Goal: Task Accomplishment & Management: Manage account settings

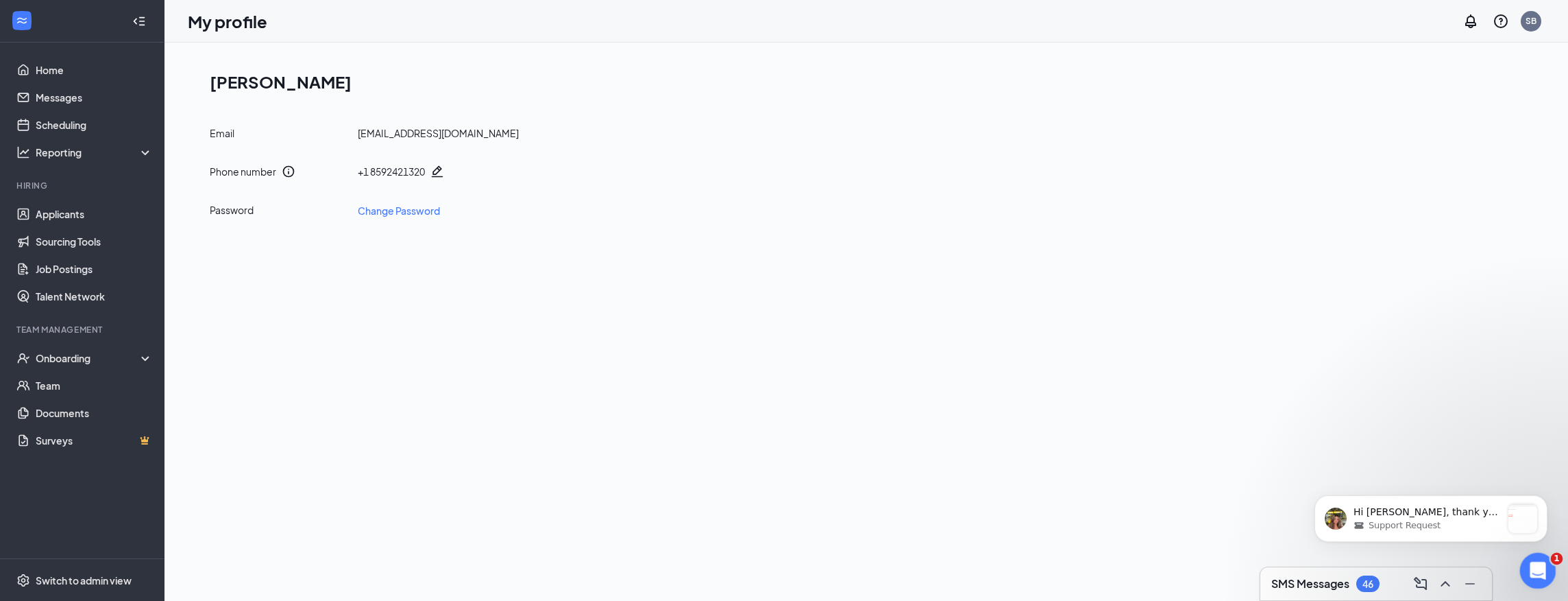
click at [1539, 564] on icon "Open Intercom Messenger" at bounding box center [1536, 569] width 22 height 23
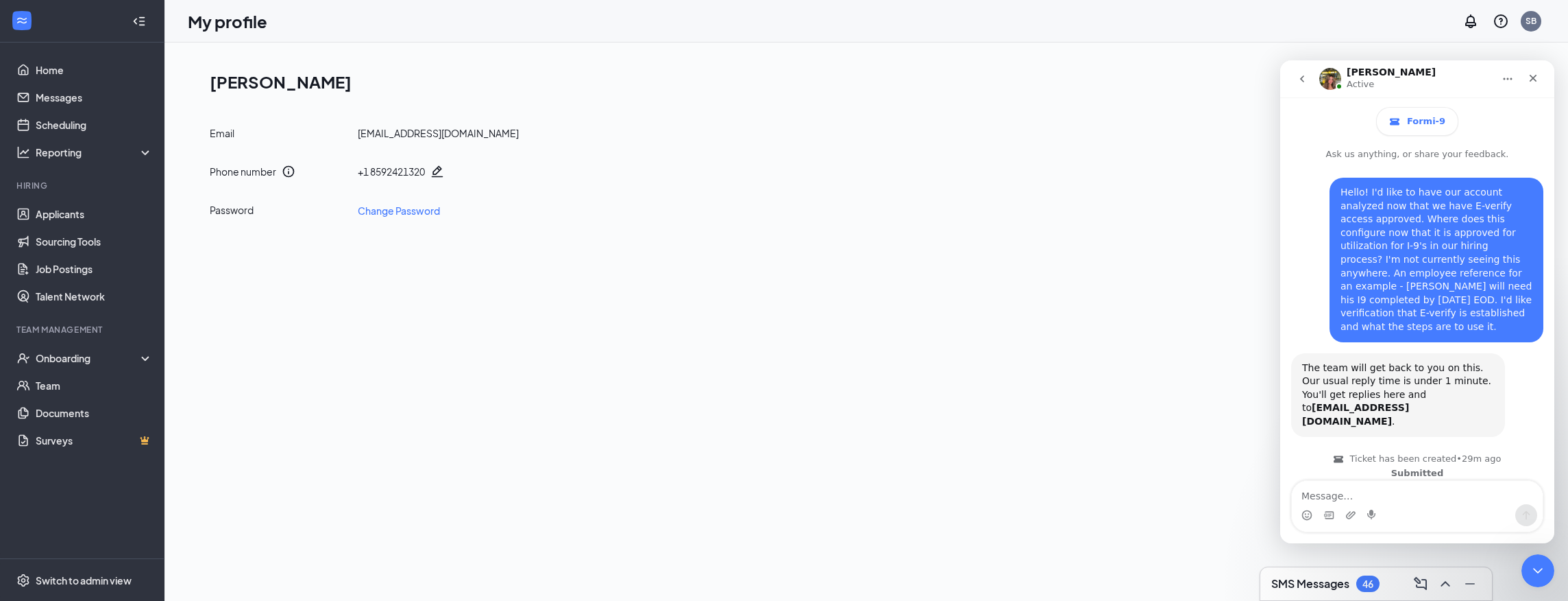
scroll to position [79, 0]
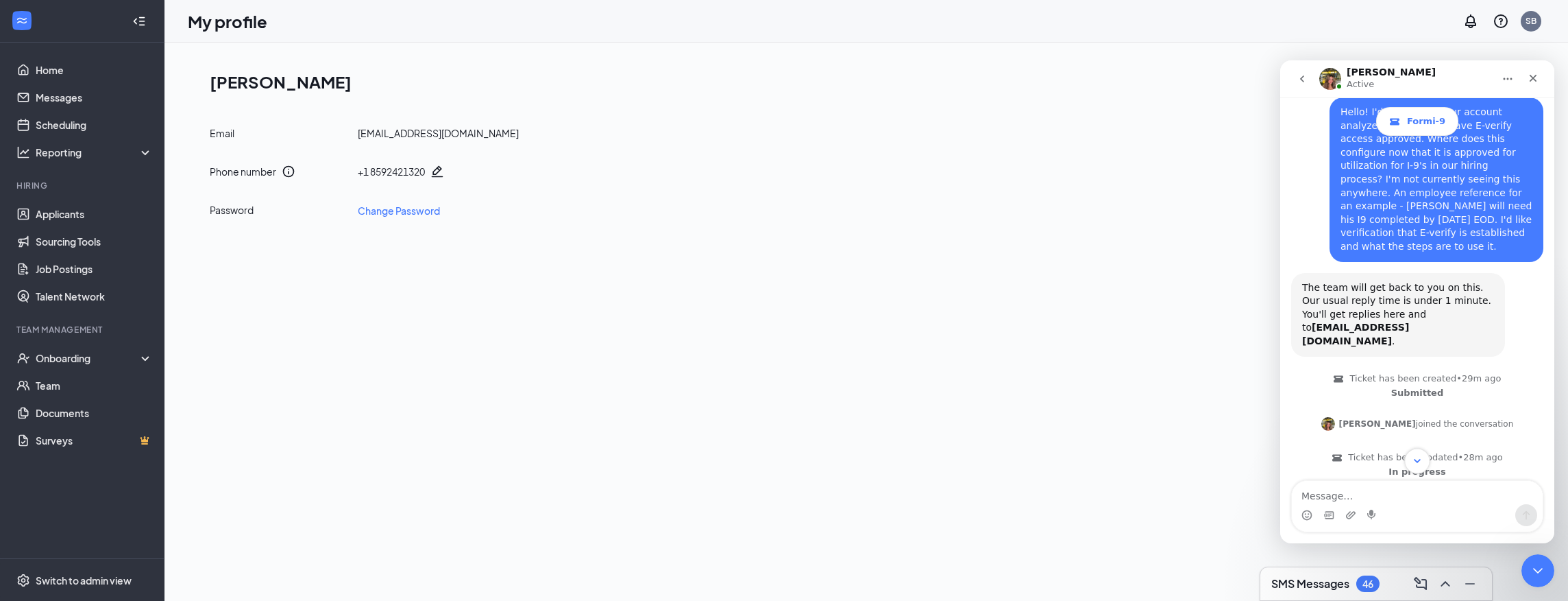
click at [1417, 460] on icon "Scroll to bottom" at bounding box center [1417, 461] width 12 height 12
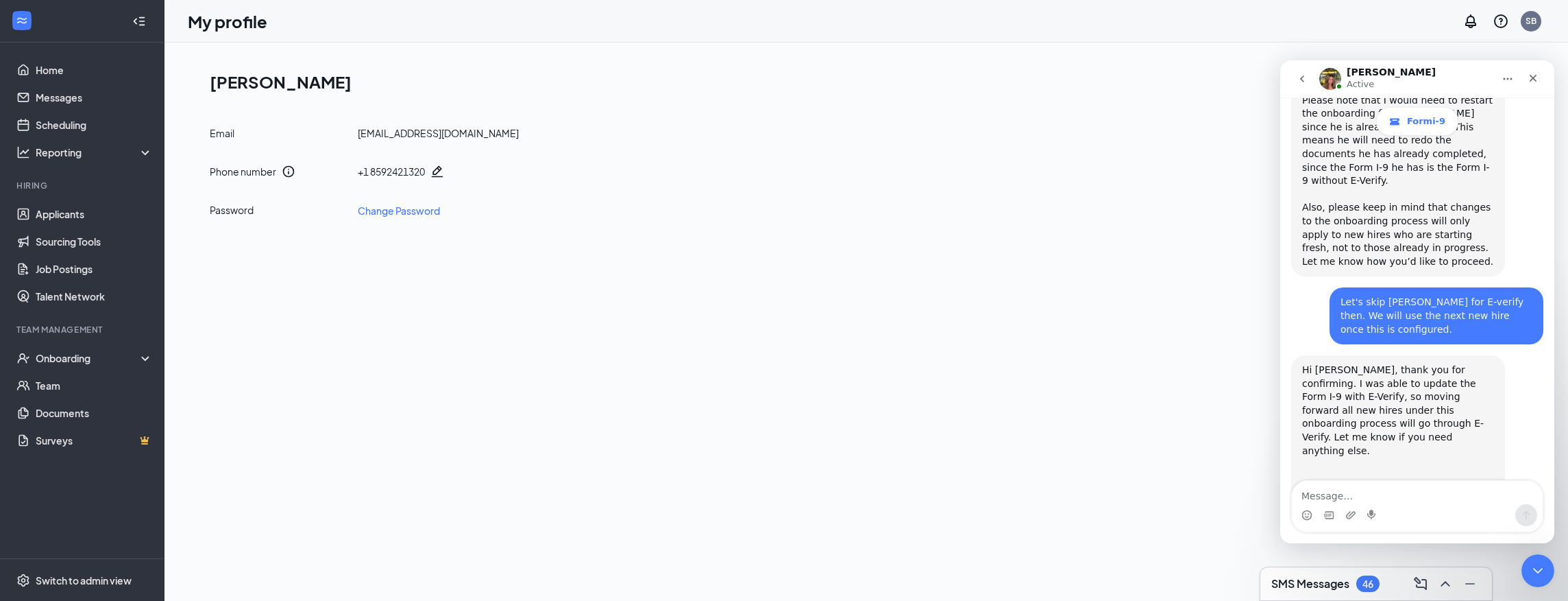
scroll to position [819, 0]
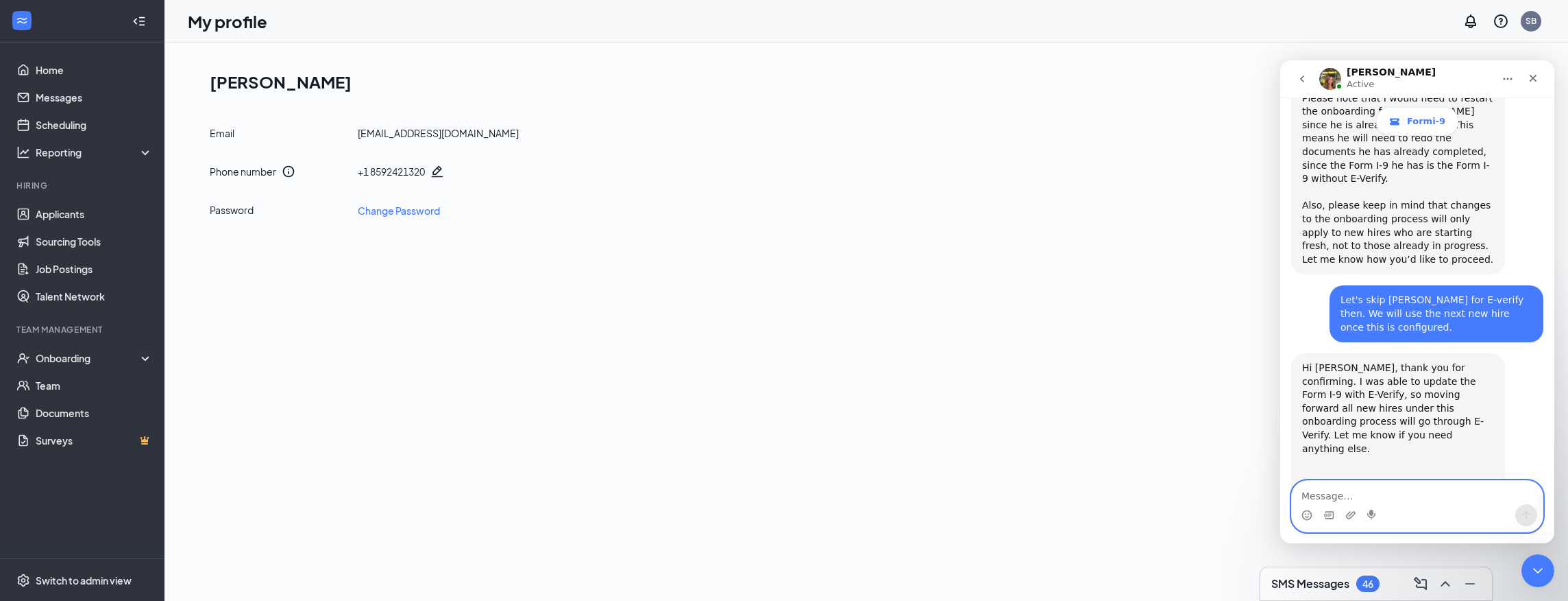
click at [1360, 502] on textarea "Message…" at bounding box center [1417, 492] width 251 height 23
click at [1361, 482] on img "Anne says…" at bounding box center [1394, 530] width 183 height 95
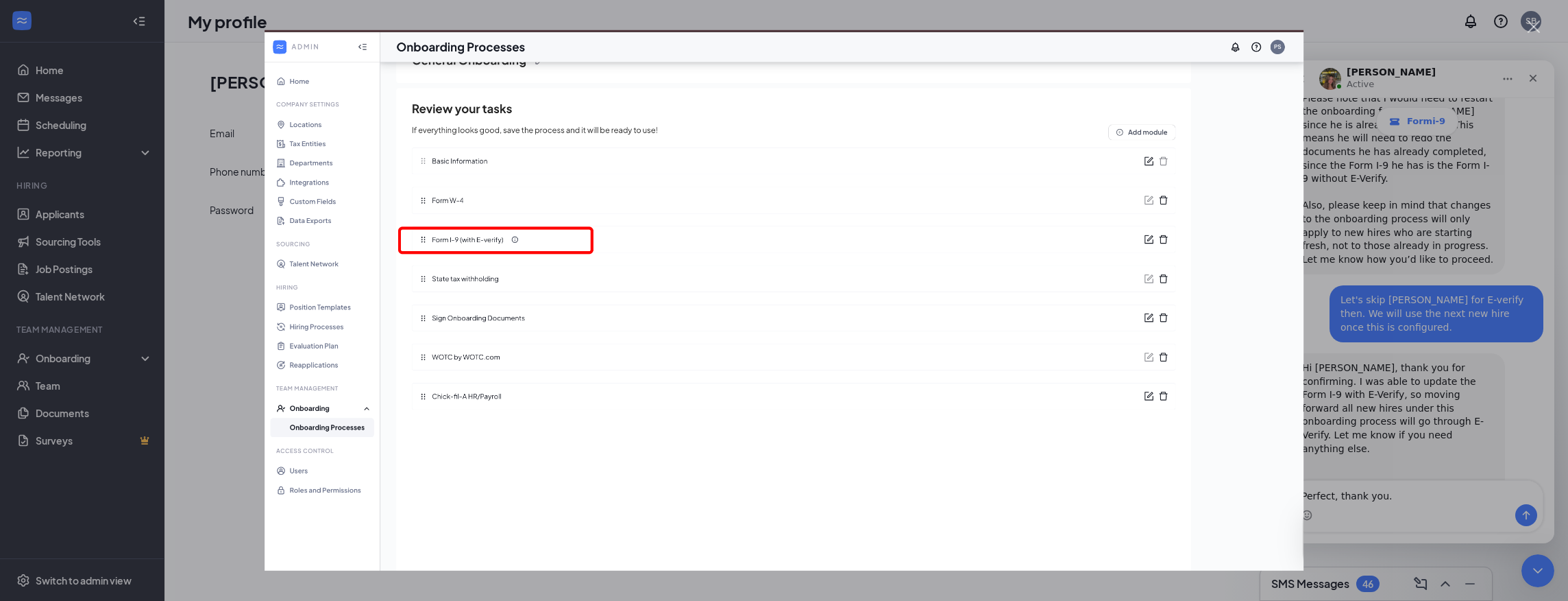
click at [1413, 463] on div "Intercom messenger" at bounding box center [784, 300] width 1568 height 601
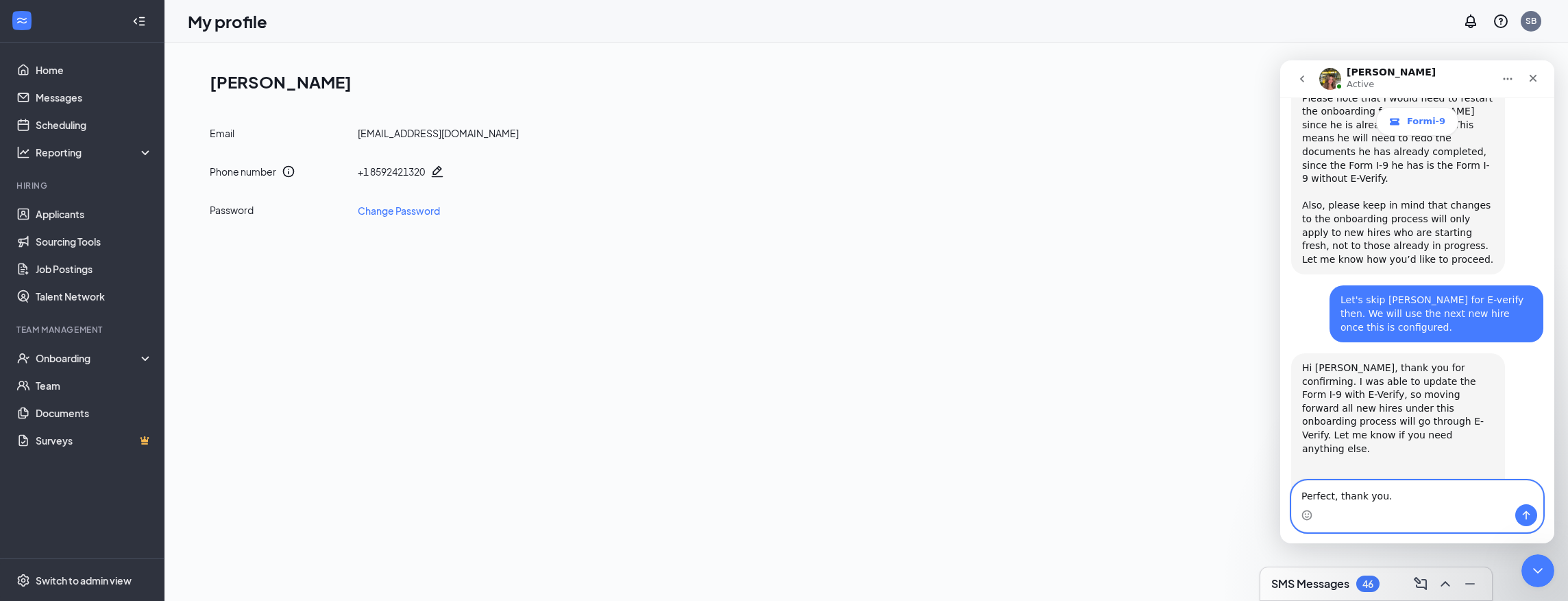
click at [1386, 500] on textarea "Perfect, thank you." at bounding box center [1417, 492] width 251 height 23
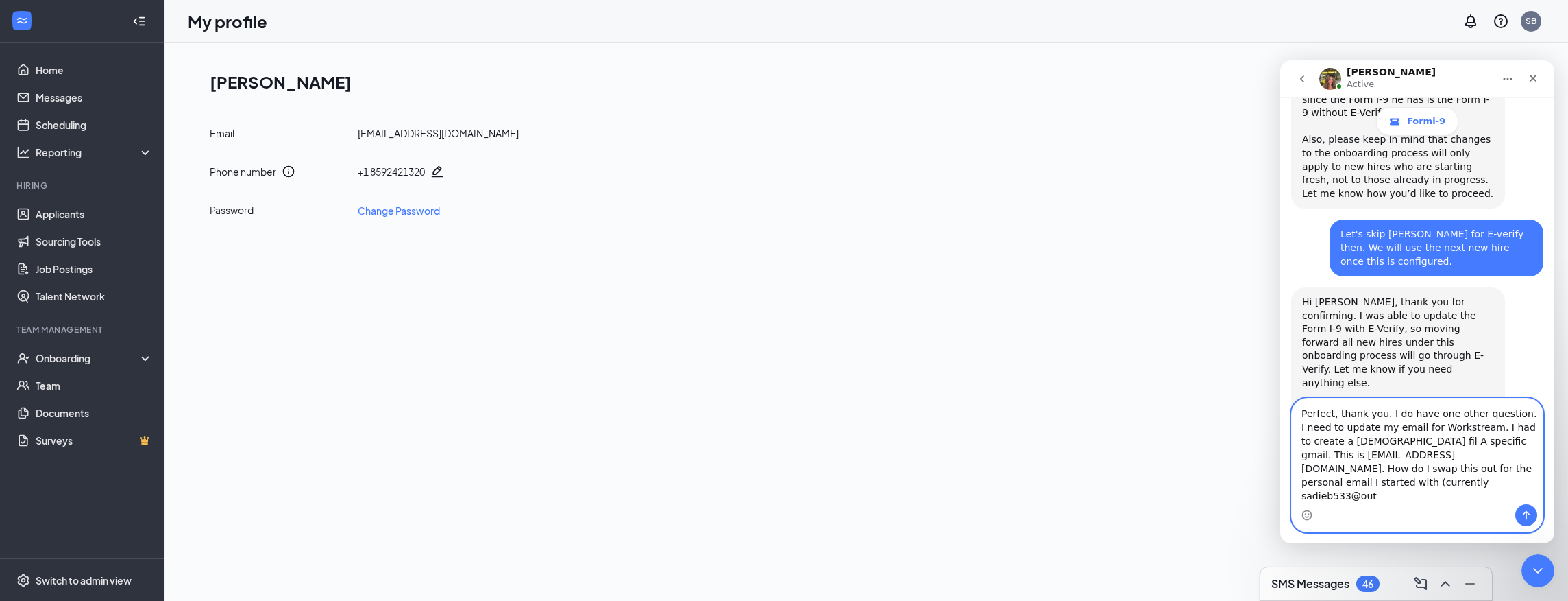
scroll to position [888, 0]
type textarea "Perfect, thank you. I do have one other question. I need to update my email for…"
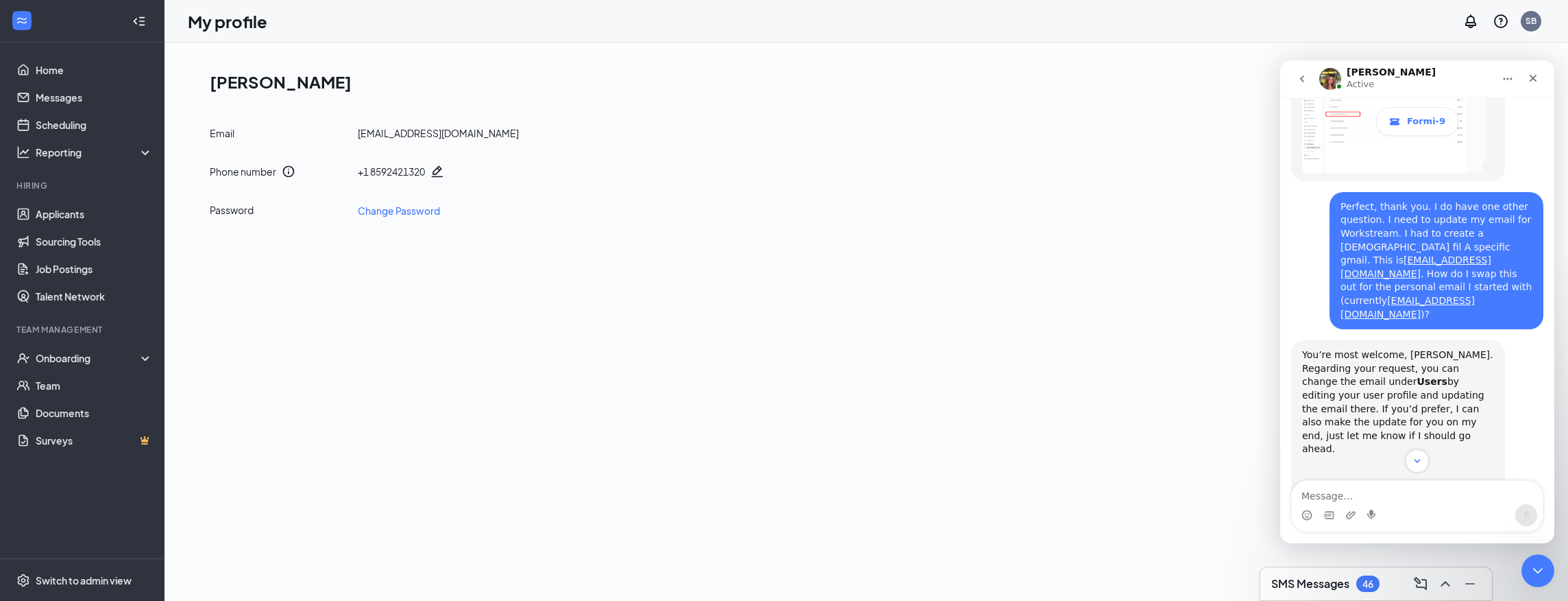
scroll to position [1216, 0]
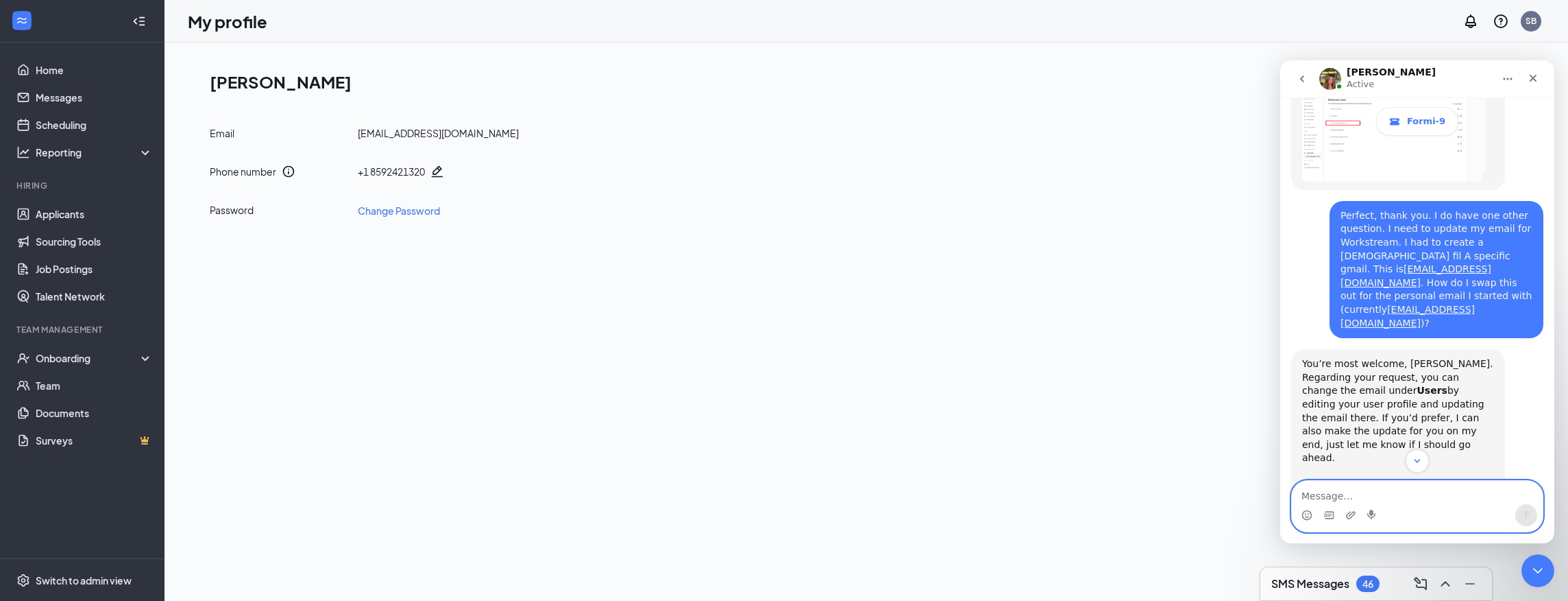
click at [1344, 502] on textarea "Message…" at bounding box center [1417, 492] width 251 height 23
type textarea "I don't see the option on my end."
click at [1326, 533] on img "Anne says…" at bounding box center [1394, 585] width 183 height 104
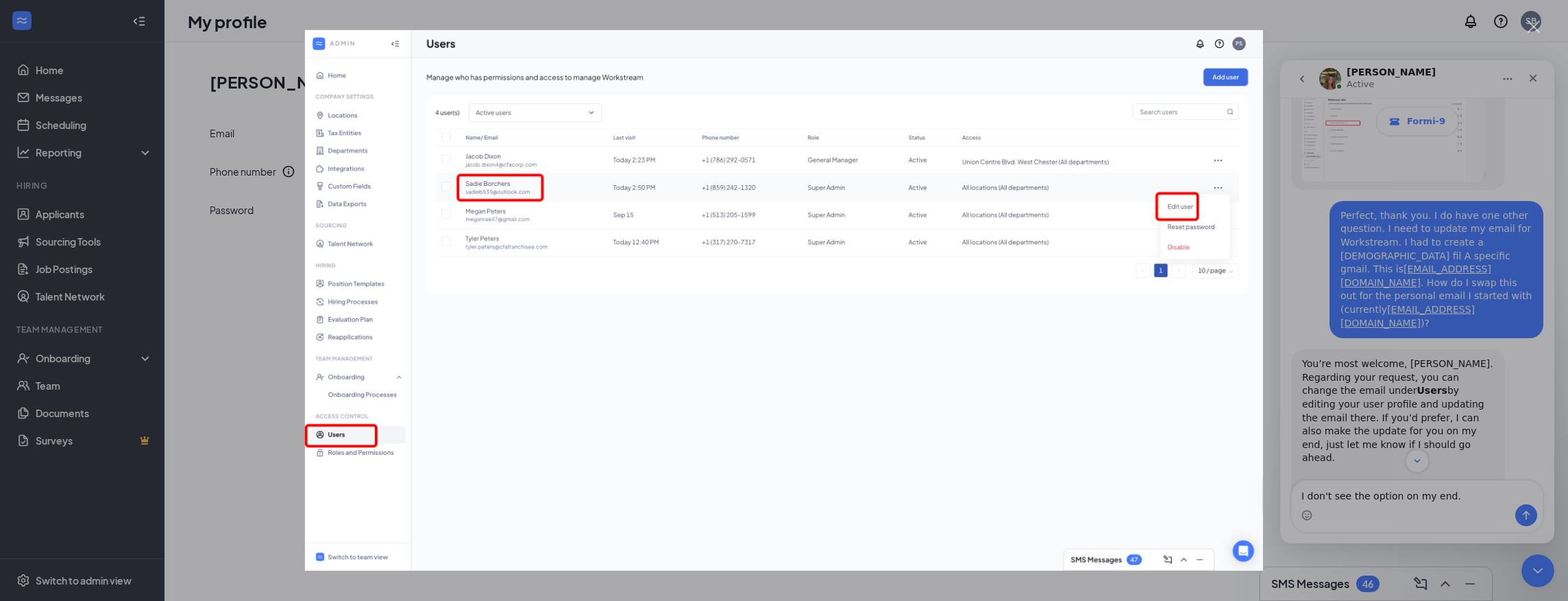
click at [112, 505] on div "Intercom messenger" at bounding box center [784, 300] width 1568 height 601
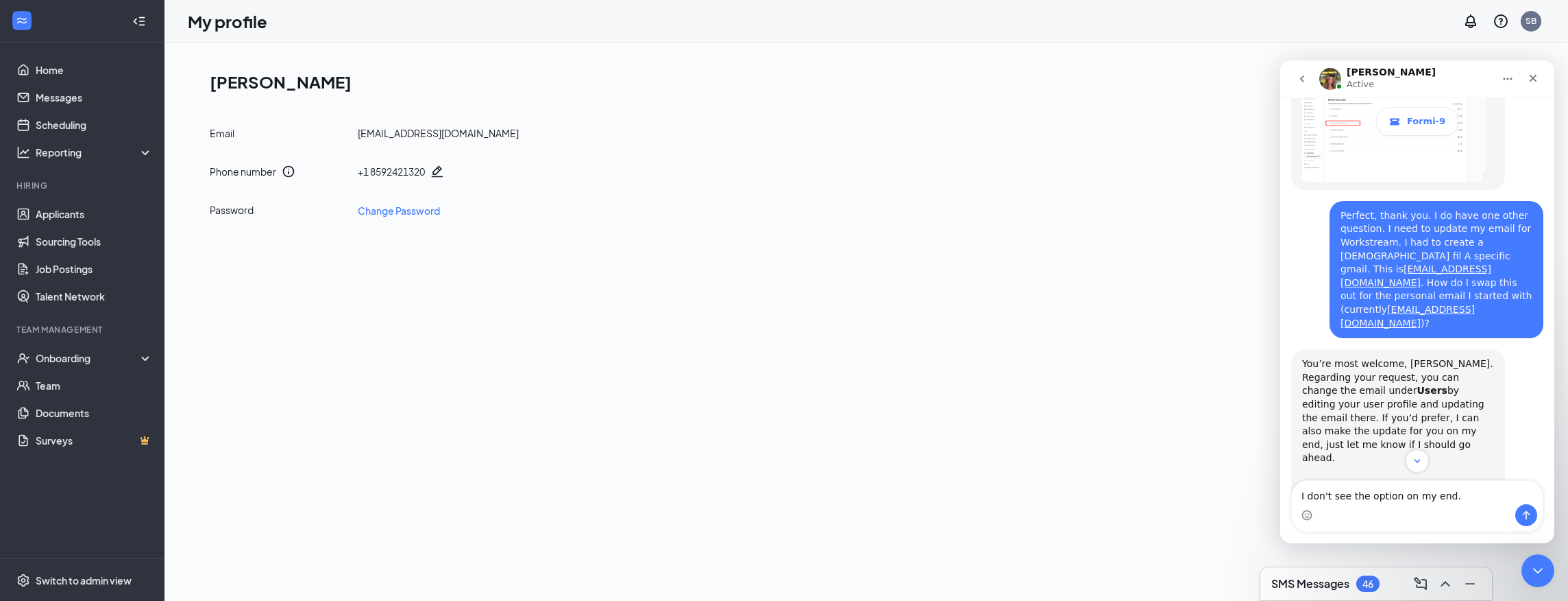
click at [1350, 533] on img "Anne says…" at bounding box center [1394, 585] width 183 height 104
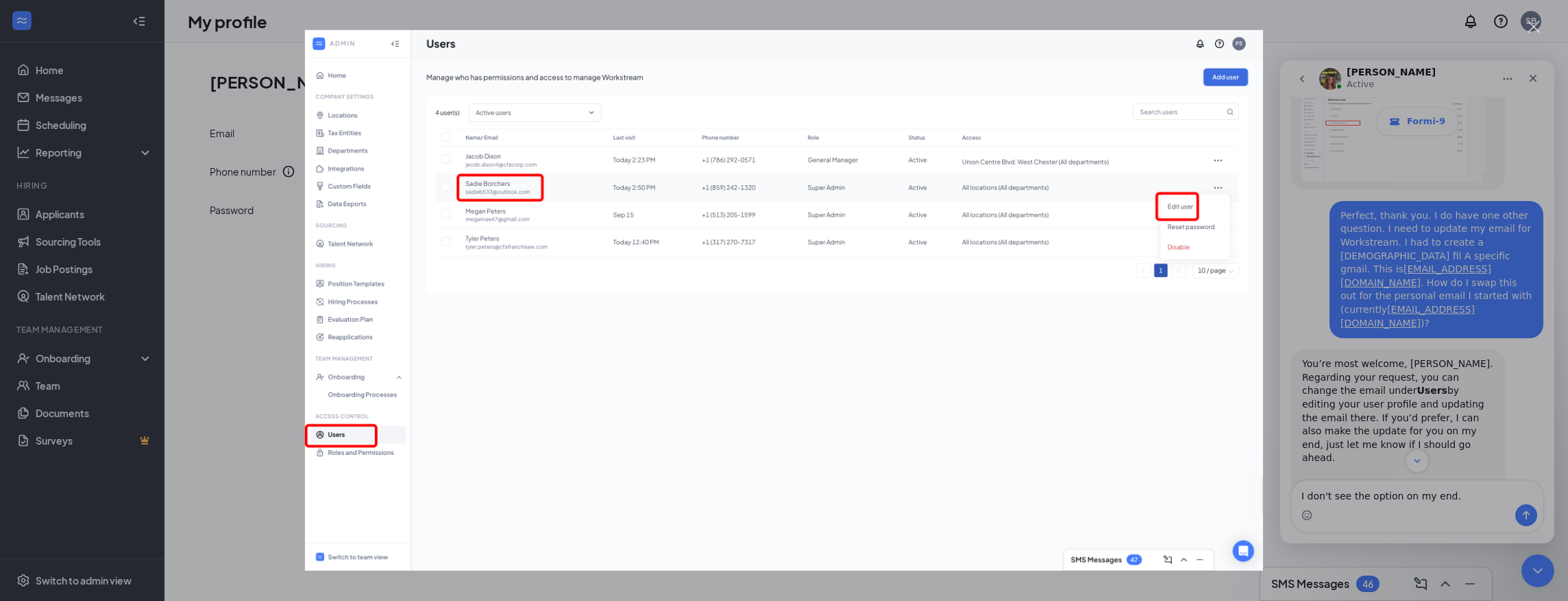
click at [100, 488] on div "Intercom messenger" at bounding box center [784, 300] width 1568 height 601
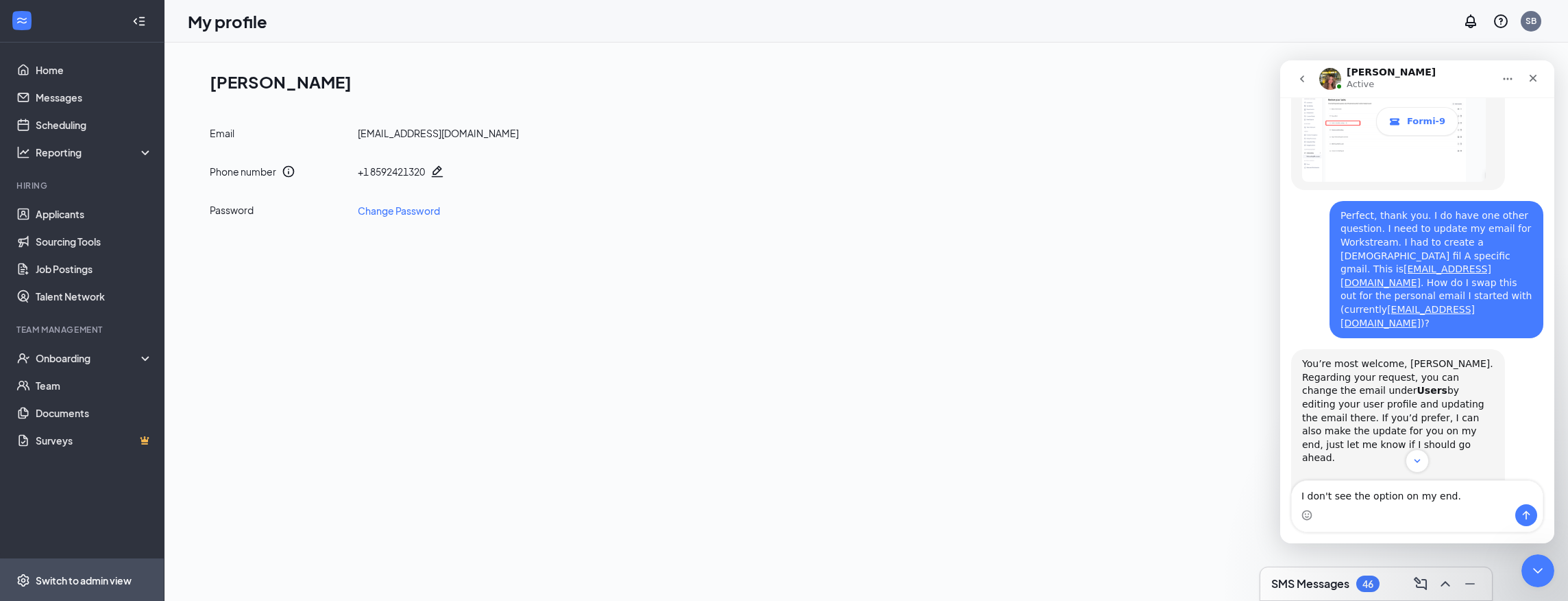
click at [84, 587] on span "Switch to admin view" at bounding box center [93, 580] width 117 height 42
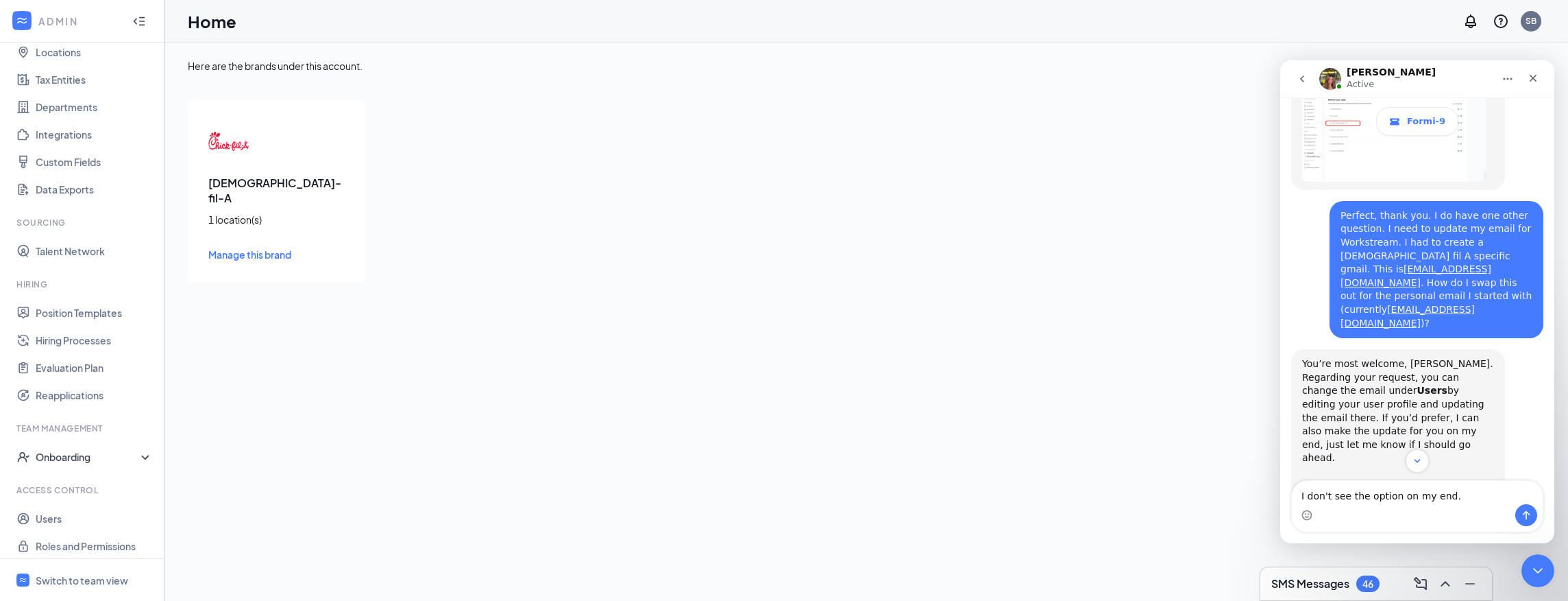
scroll to position [87, 0]
click at [54, 514] on link "Users" at bounding box center [93, 512] width 117 height 28
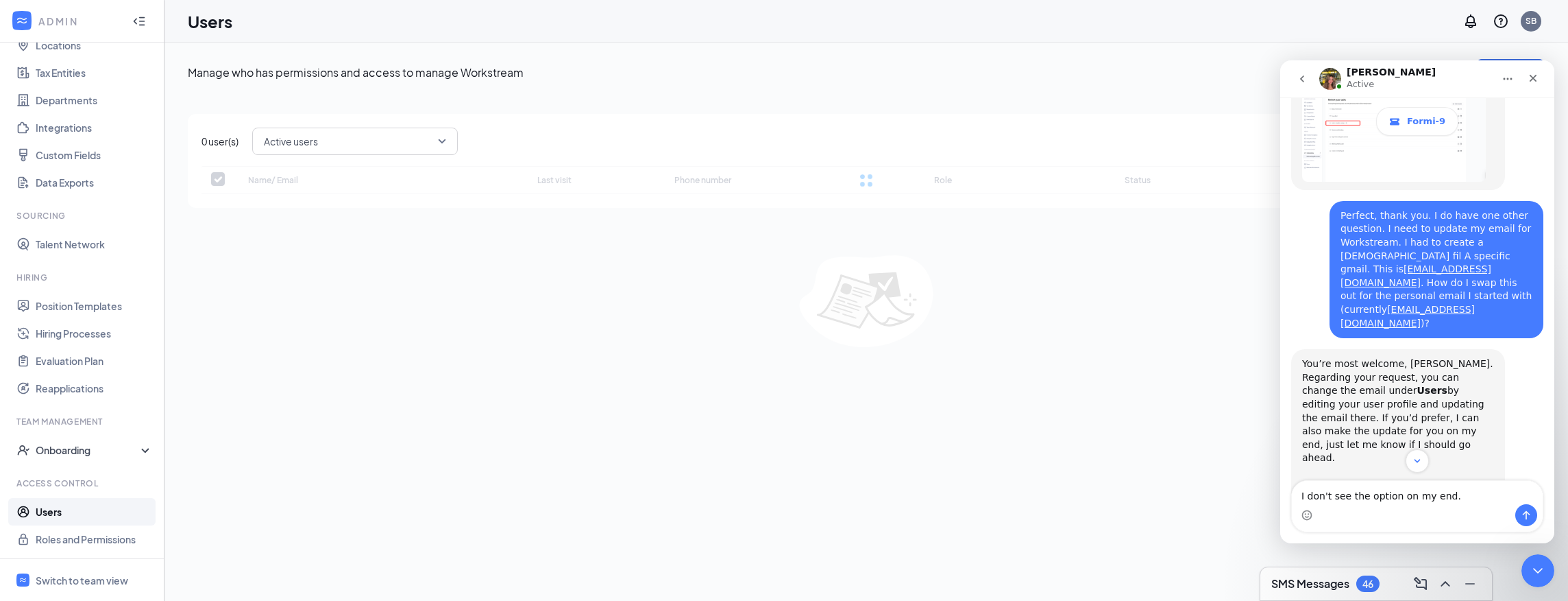
checkbox input "false"
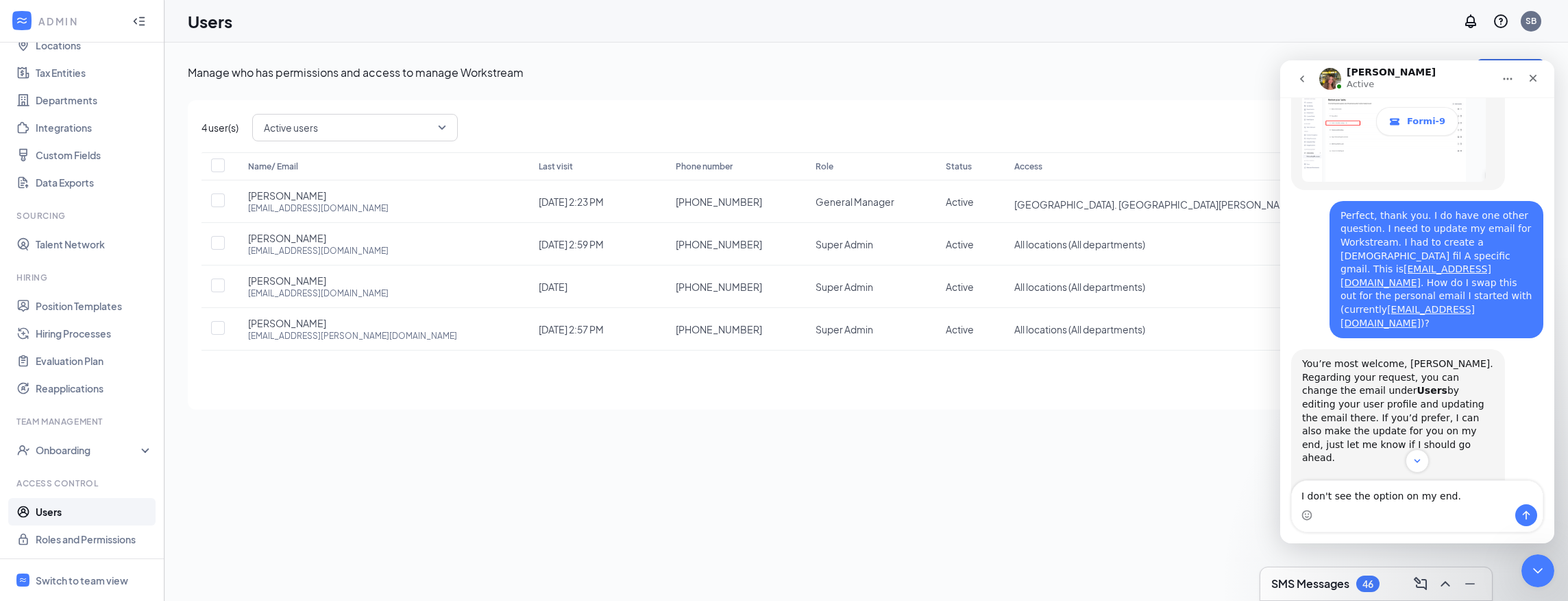
click at [1448, 72] on div "[PERSON_NAME] Active" at bounding box center [1406, 80] width 174 height 24
click at [1452, 75] on div "[PERSON_NAME] Active" at bounding box center [1406, 80] width 174 height 24
click at [1306, 85] on button "go back" at bounding box center [1302, 79] width 26 height 26
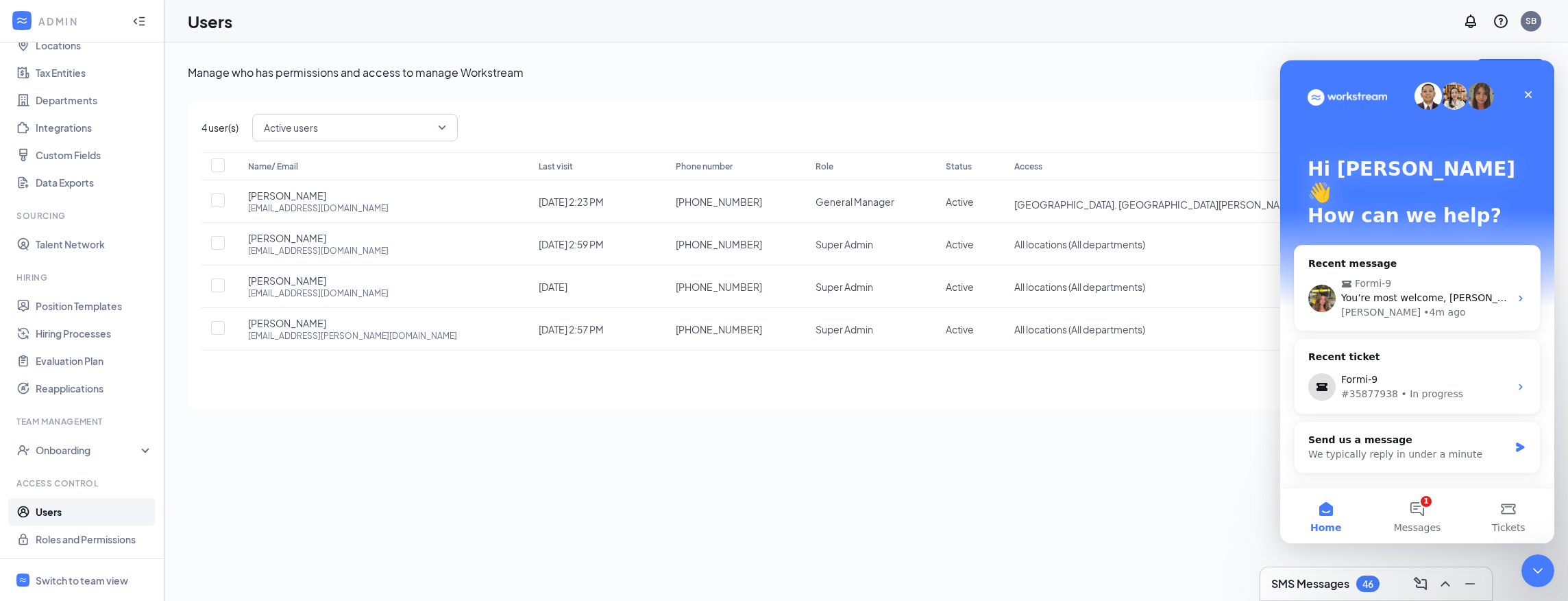
click at [1197, 421] on div "Manage who has permissions and access to manage Workstream Add user 4 user(s) A…" at bounding box center [866, 234] width 1404 height 384
click at [1216, 476] on div "Manage who has permissions and access to manage Workstream Add user 4 user(s) A…" at bounding box center [866, 321] width 1404 height 559
click at [1464, 67] on div "Hi [PERSON_NAME] 👋 How can we help?" at bounding box center [1417, 196] width 247 height 270
click at [1522, 92] on div "Close" at bounding box center [1528, 94] width 25 height 25
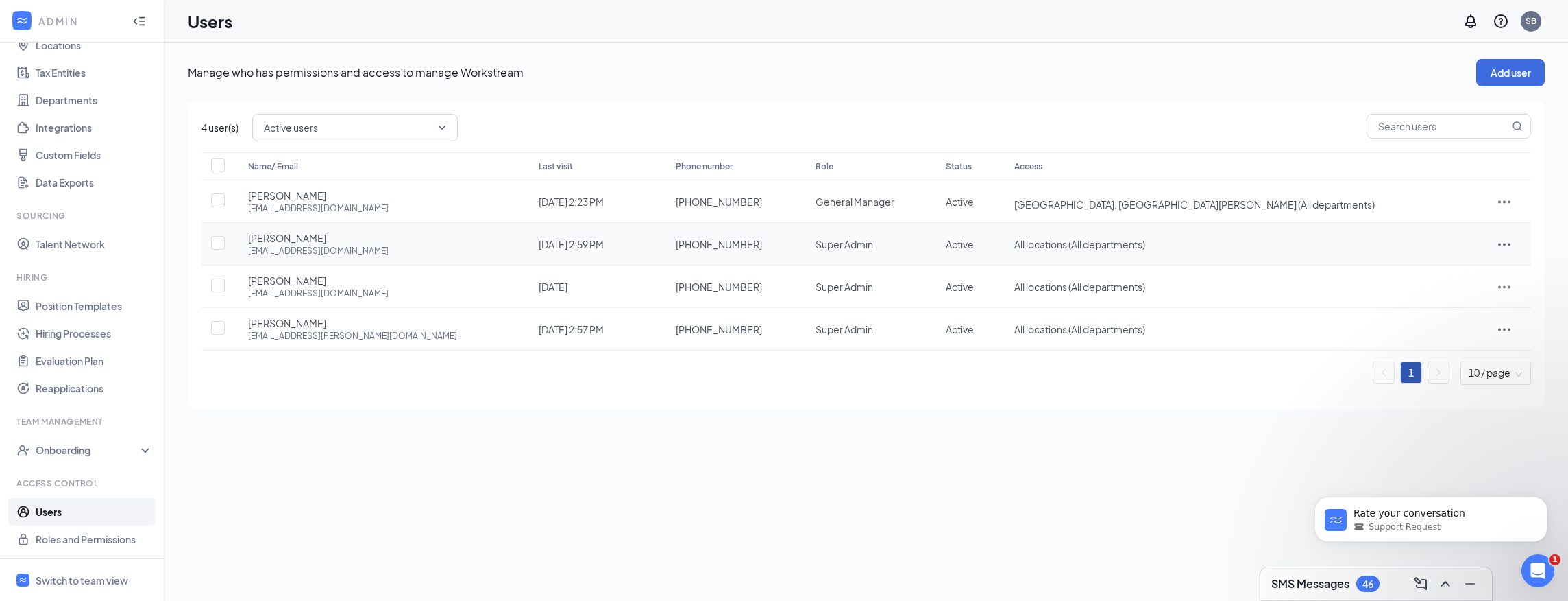
click at [1494, 247] on div "Name/ Email Last visit Phone number Role Status Access [PERSON_NAME] [PERSON_NA…" at bounding box center [866, 268] width 1330 height 233
click at [1501, 246] on icon "ActionsIcon" at bounding box center [1504, 243] width 16 height 16
click at [1462, 269] on span "Edit user" at bounding box center [1463, 272] width 85 height 15
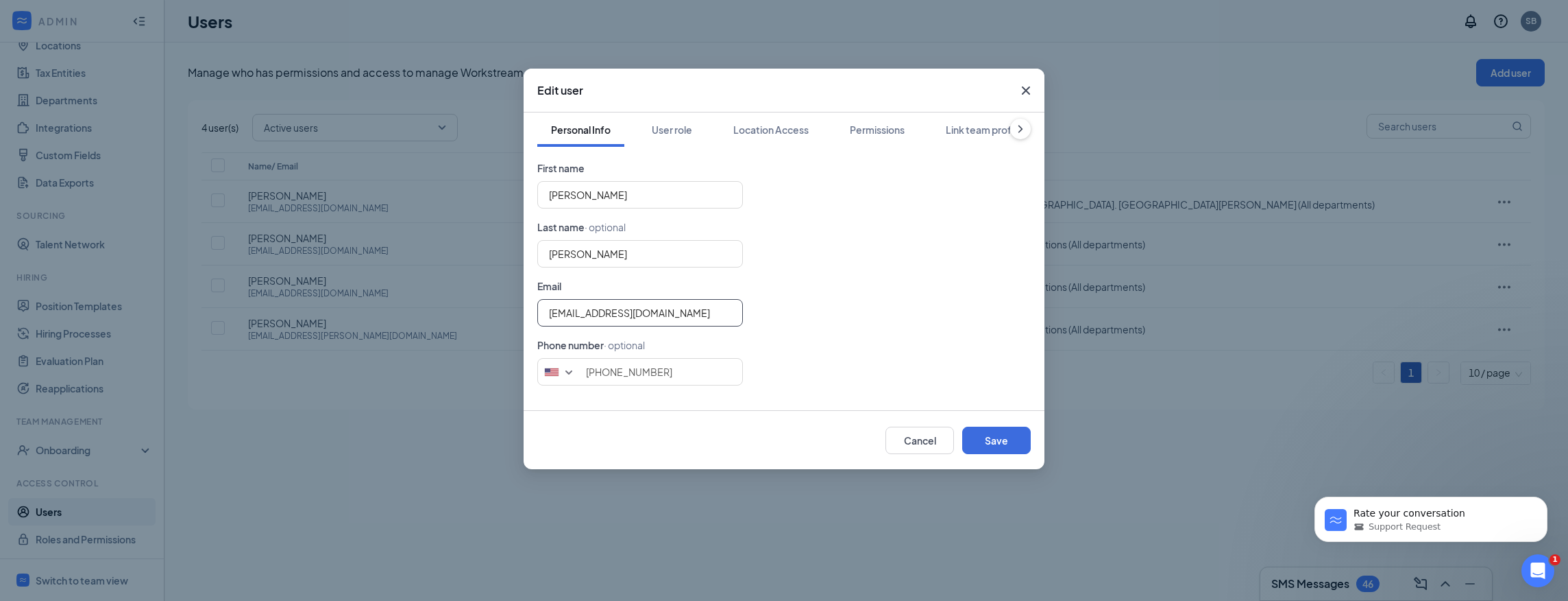
click at [669, 312] on input "[EMAIL_ADDRESS][DOMAIN_NAME]" at bounding box center [640, 313] width 206 height 28
drag, startPoint x: 675, startPoint y: 311, endPoint x: 492, endPoint y: 288, distance: 184.4
click at [509, 300] on div "Edit user Personal Info User role Location Access Permissions Link team profile…" at bounding box center [784, 300] width 1568 height 601
type input "[EMAIL_ADDRESS][DOMAIN_NAME]"
click at [914, 294] on form "First name [PERSON_NAME] Last name · optional [PERSON_NAME] Email [EMAIL_ADDRES…" at bounding box center [784, 273] width 493 height 225
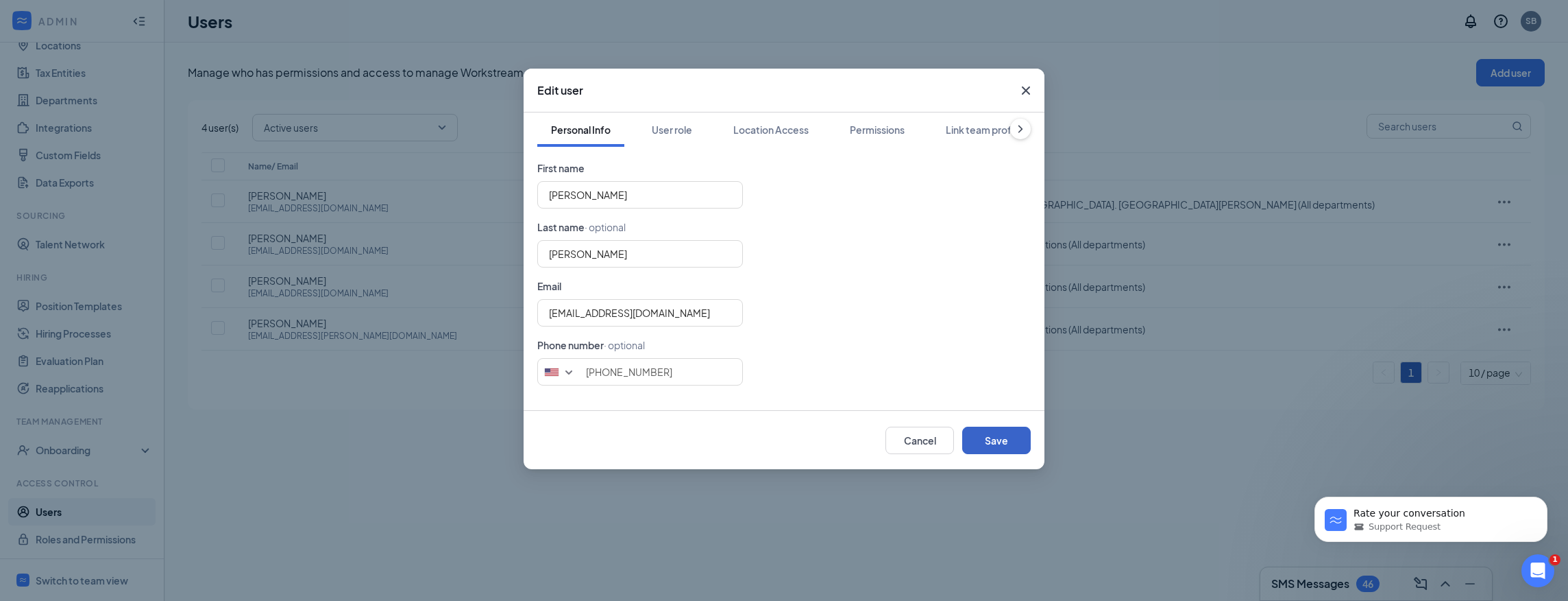
click at [986, 441] on button "Save" at bounding box center [996, 441] width 68 height 28
type input "8592421320"
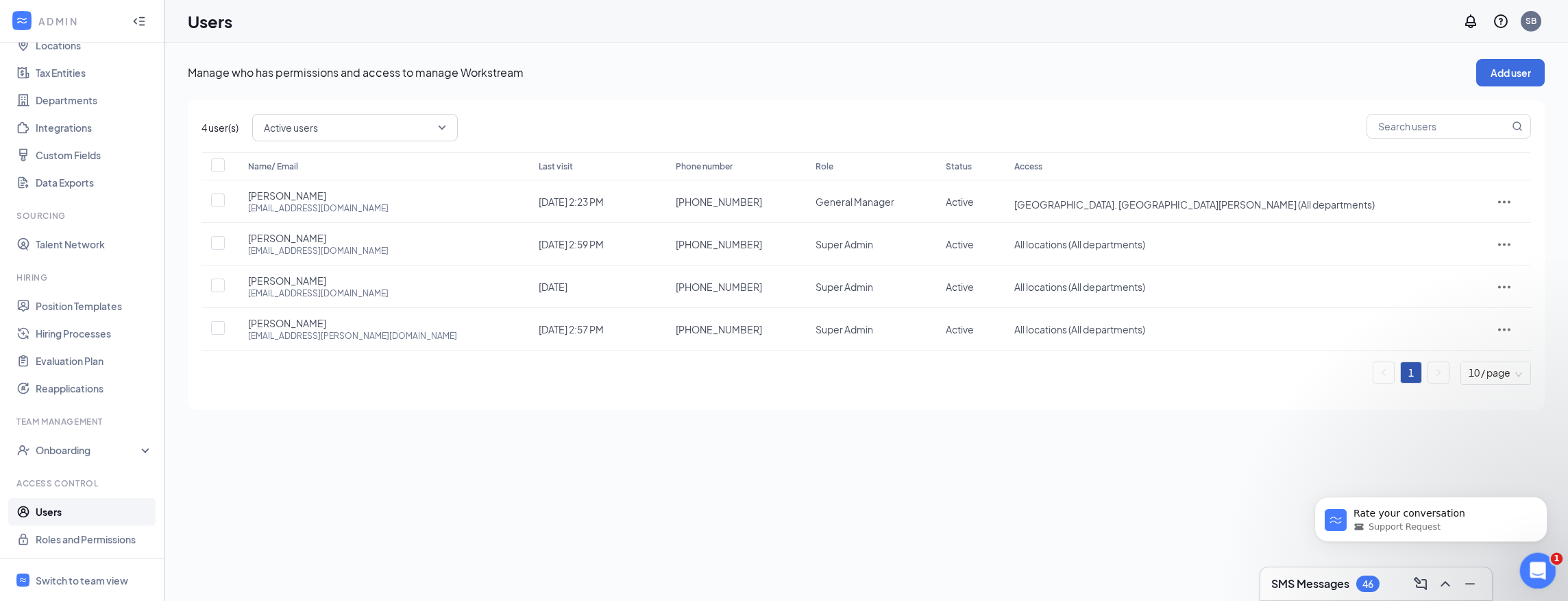
click at [1525, 572] on icon "Open Intercom Messenger" at bounding box center [1536, 569] width 22 height 23
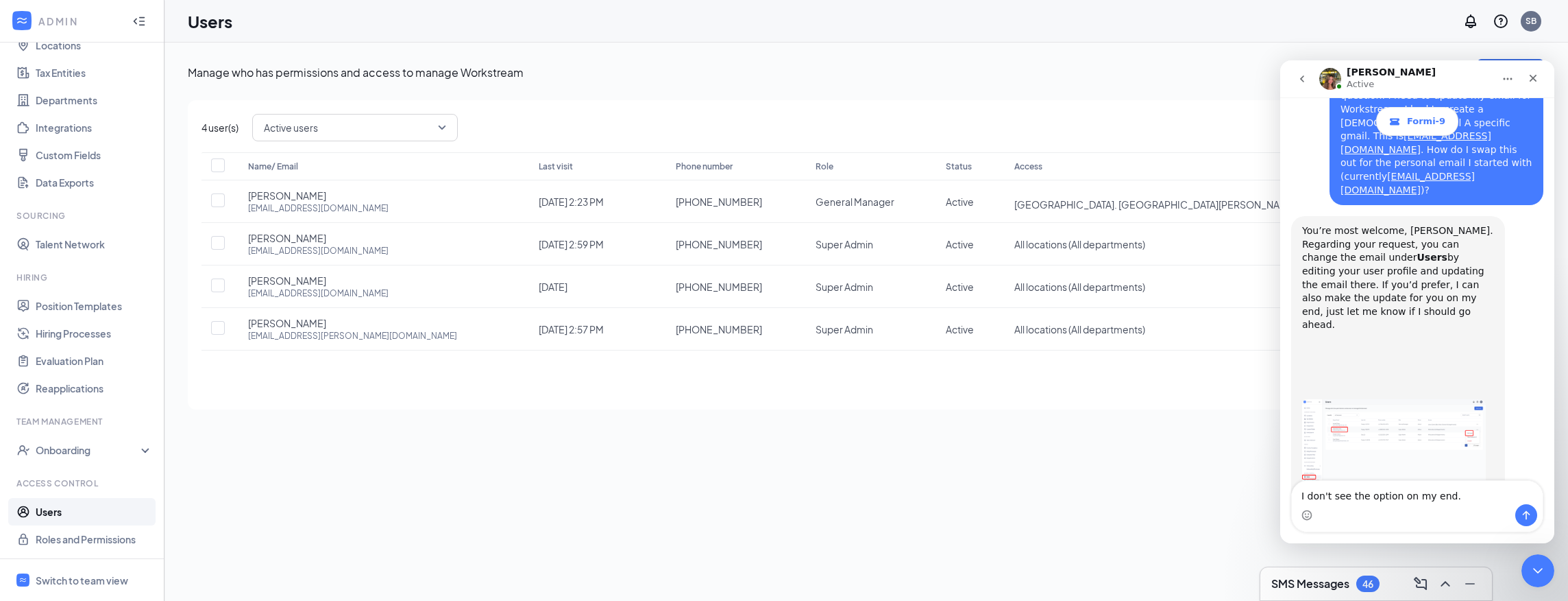
scroll to position [1353, 0]
drag, startPoint x: 1449, startPoint y: 500, endPoint x: 1272, endPoint y: 463, distance: 180.8
click at [1281, 463] on html "[PERSON_NAME] Active Formi-9 Ask us anything, or share your feedback. Hello! I'…" at bounding box center [1417, 302] width 274 height 483
type textarea "Perfect! The update has been made. Thank you"
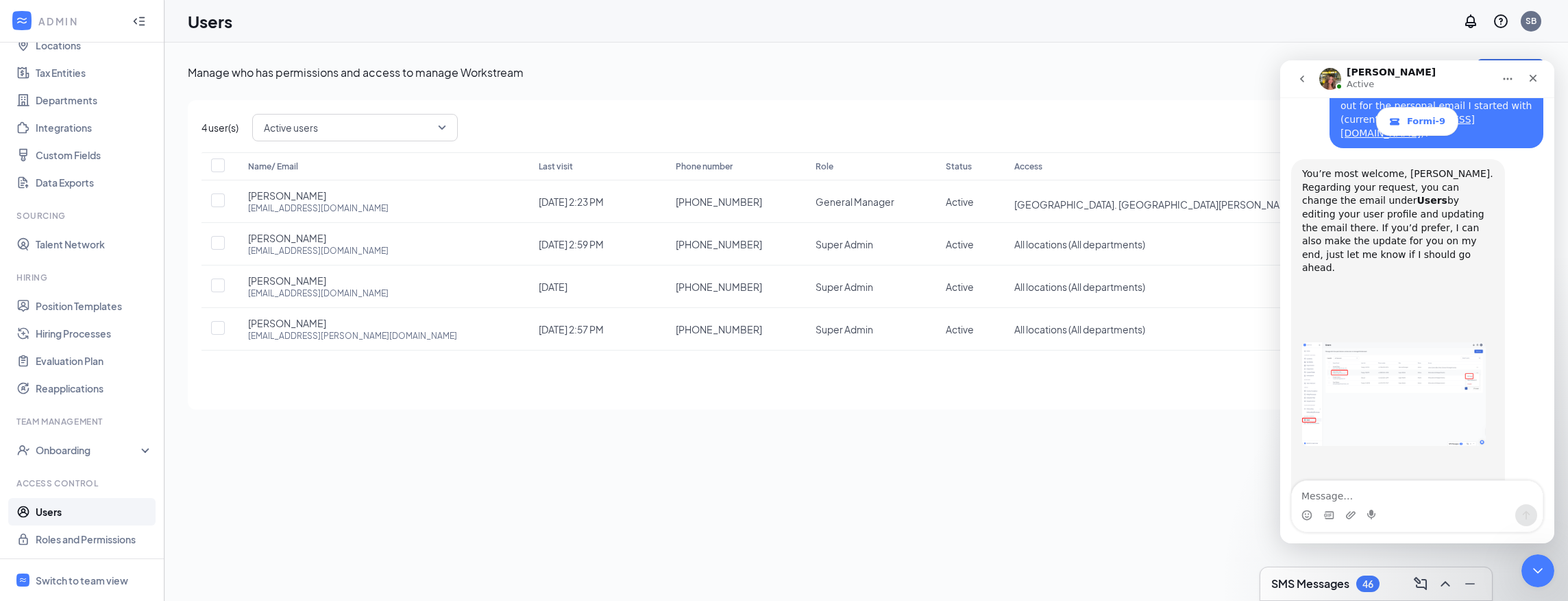
click at [1393, 75] on div "[PERSON_NAME] Active" at bounding box center [1406, 80] width 174 height 24
click at [1301, 81] on icon "go back" at bounding box center [1302, 79] width 11 height 11
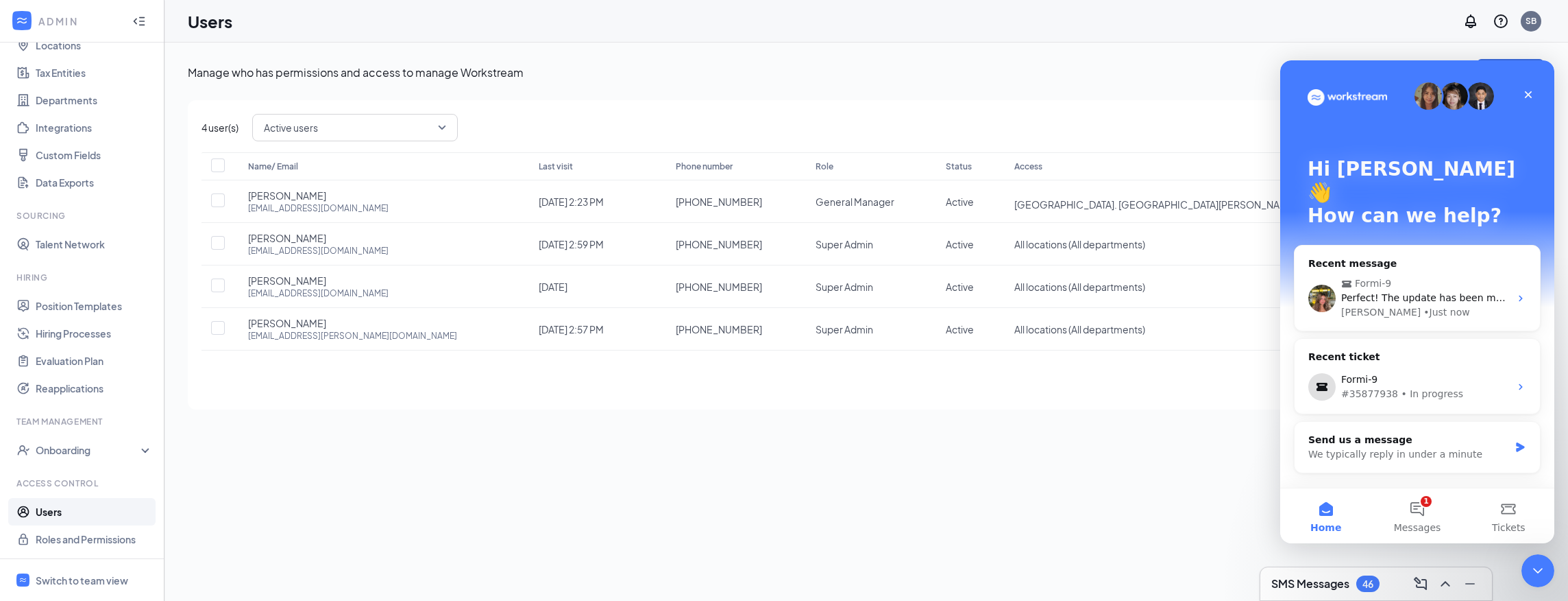
scroll to position [0, 0]
click at [1530, 97] on icon "Close" at bounding box center [1528, 94] width 11 height 11
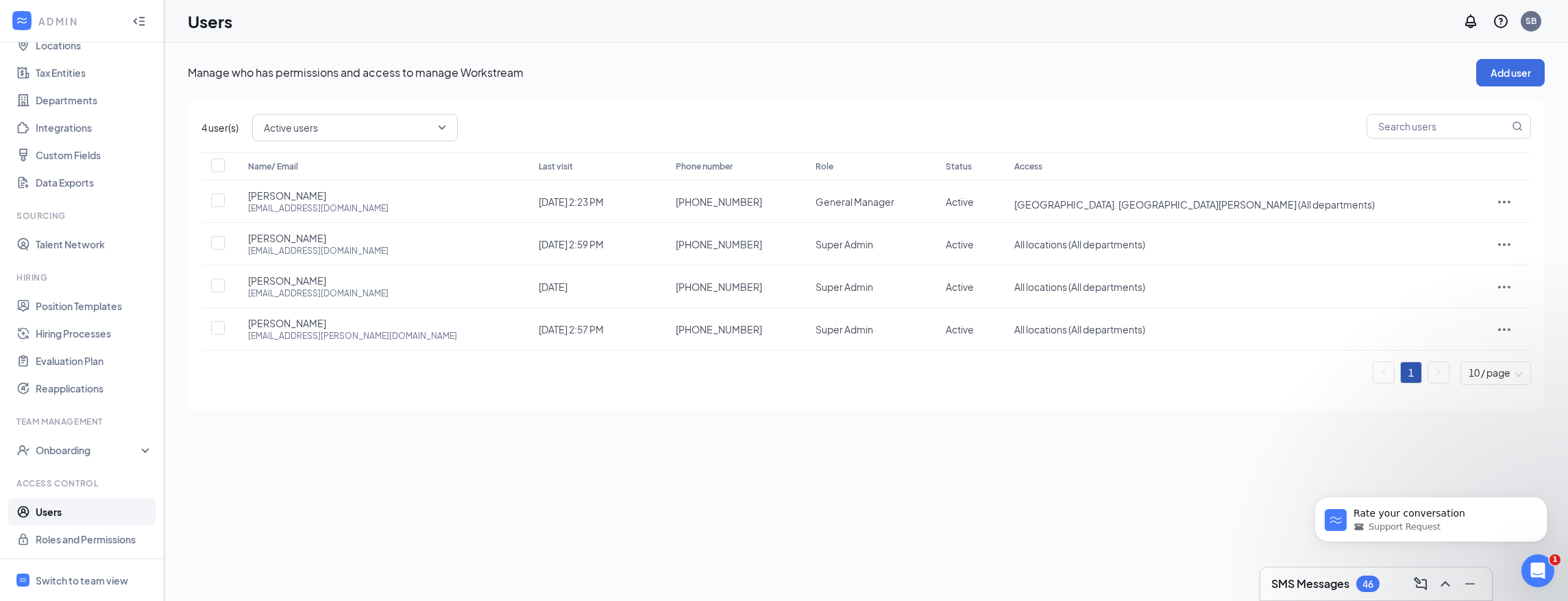
click at [421, 483] on div "Manage who has permissions and access to manage Workstream Add user 4 user(s) A…" at bounding box center [866, 321] width 1404 height 559
click at [85, 580] on div "Switch to team view" at bounding box center [81, 580] width 93 height 14
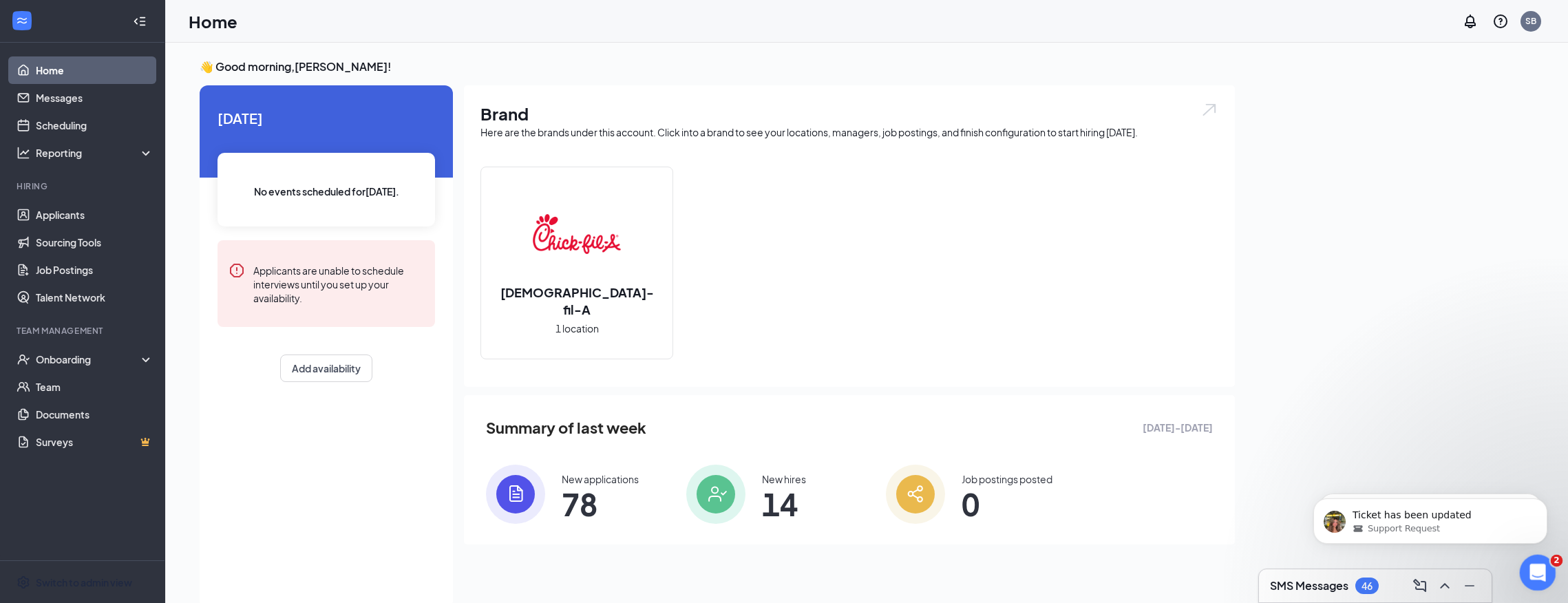
click at [1530, 565] on icon "Open Intercom Messenger" at bounding box center [1537, 571] width 23 height 23
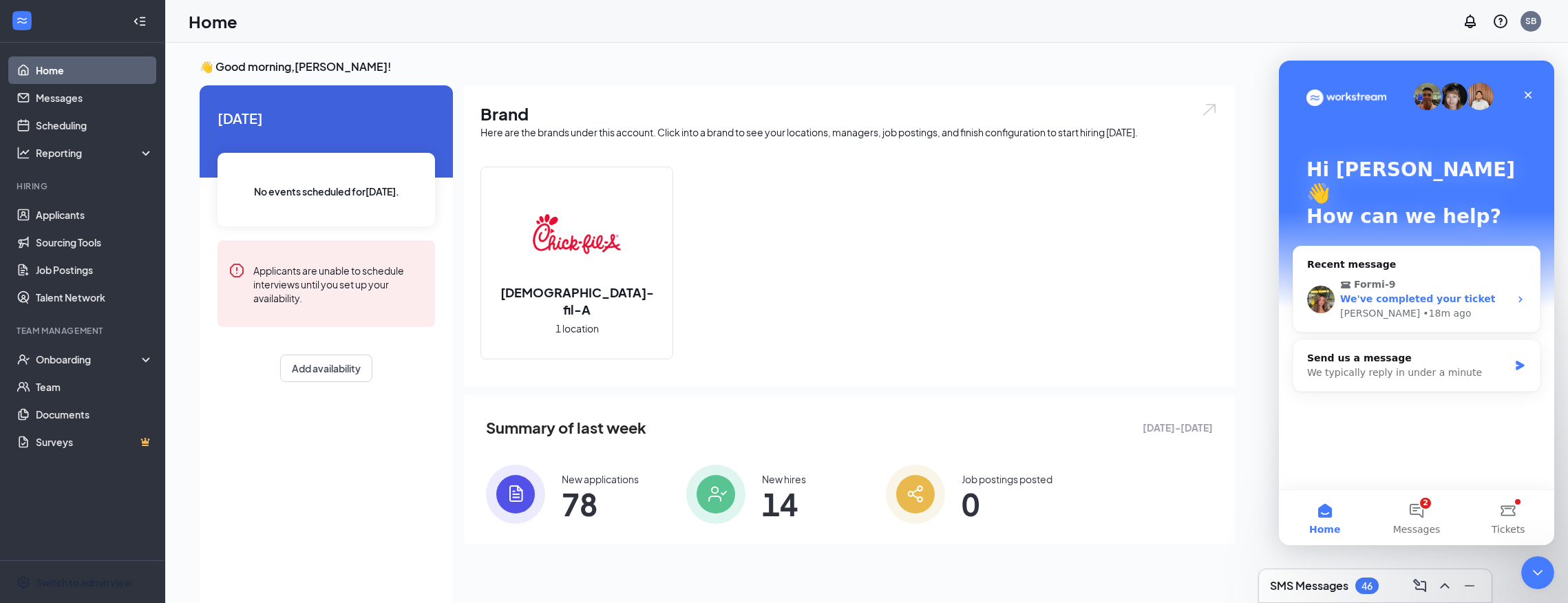
click at [1446, 292] on div "We've completed your ticket" at bounding box center [1425, 299] width 169 height 15
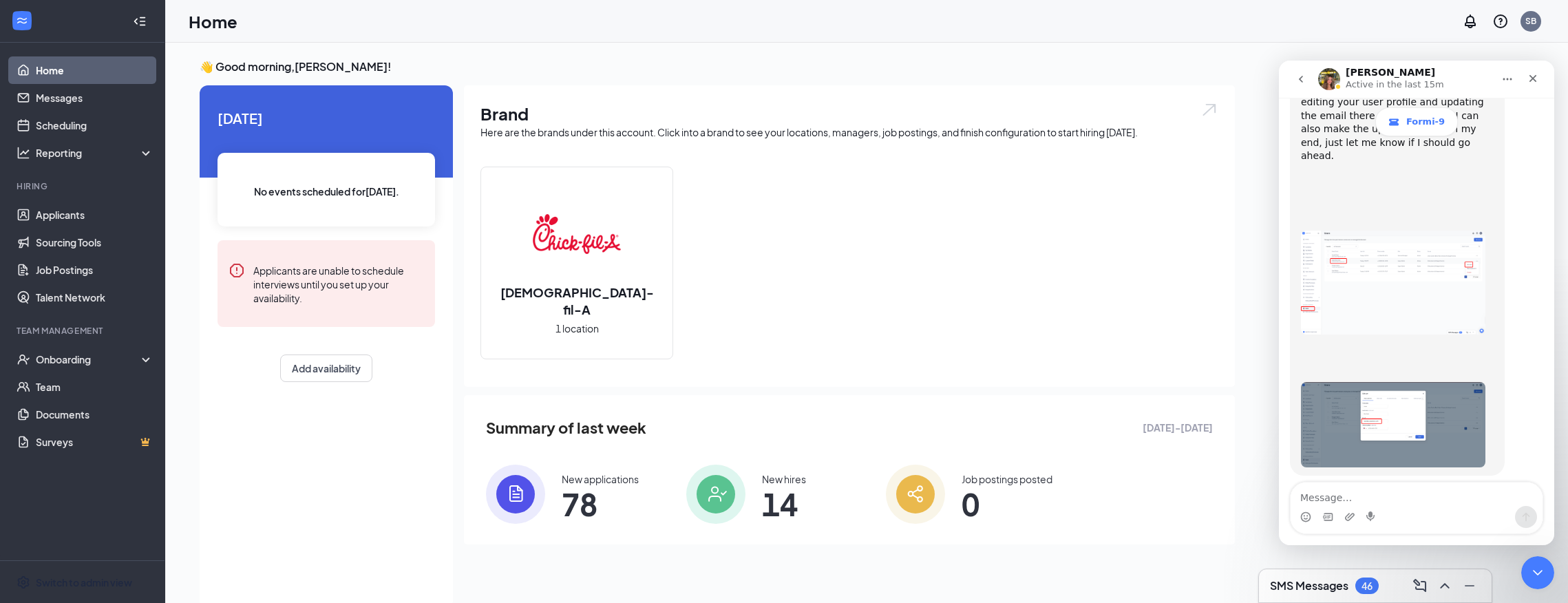
scroll to position [1640, 0]
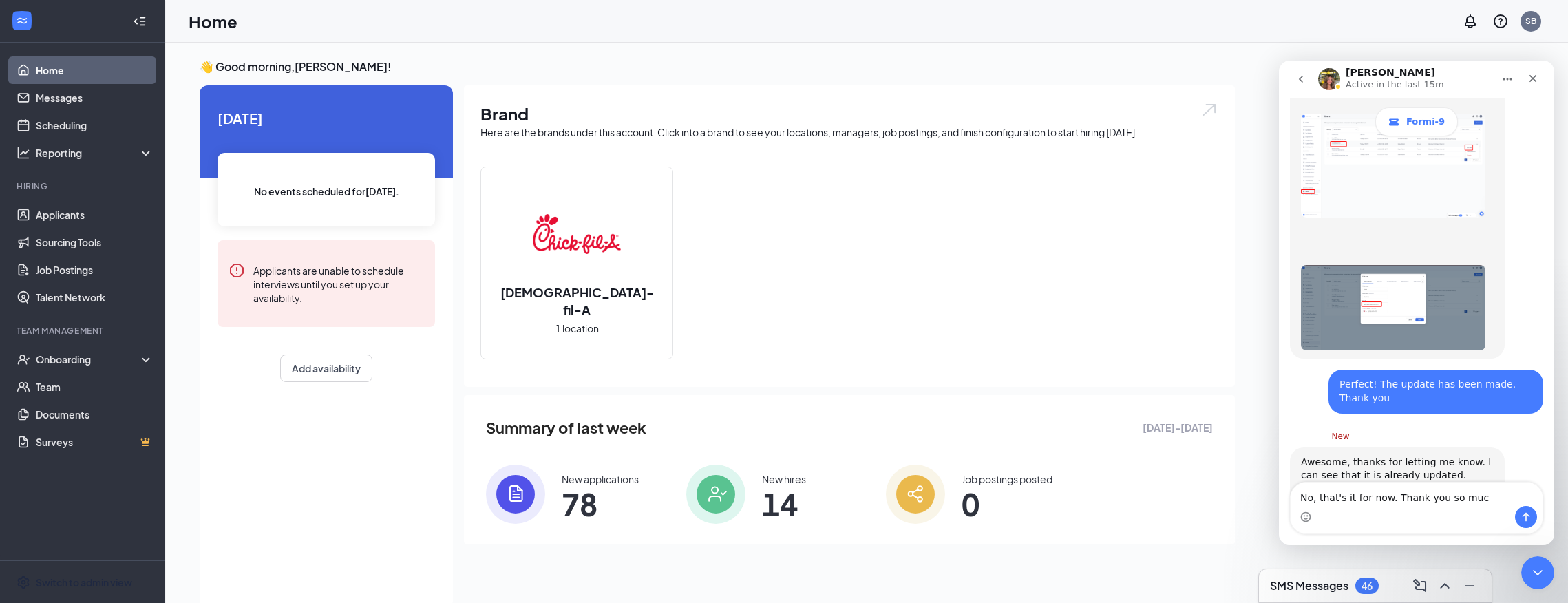
type textarea "No, that's it for now. Thank you so much"
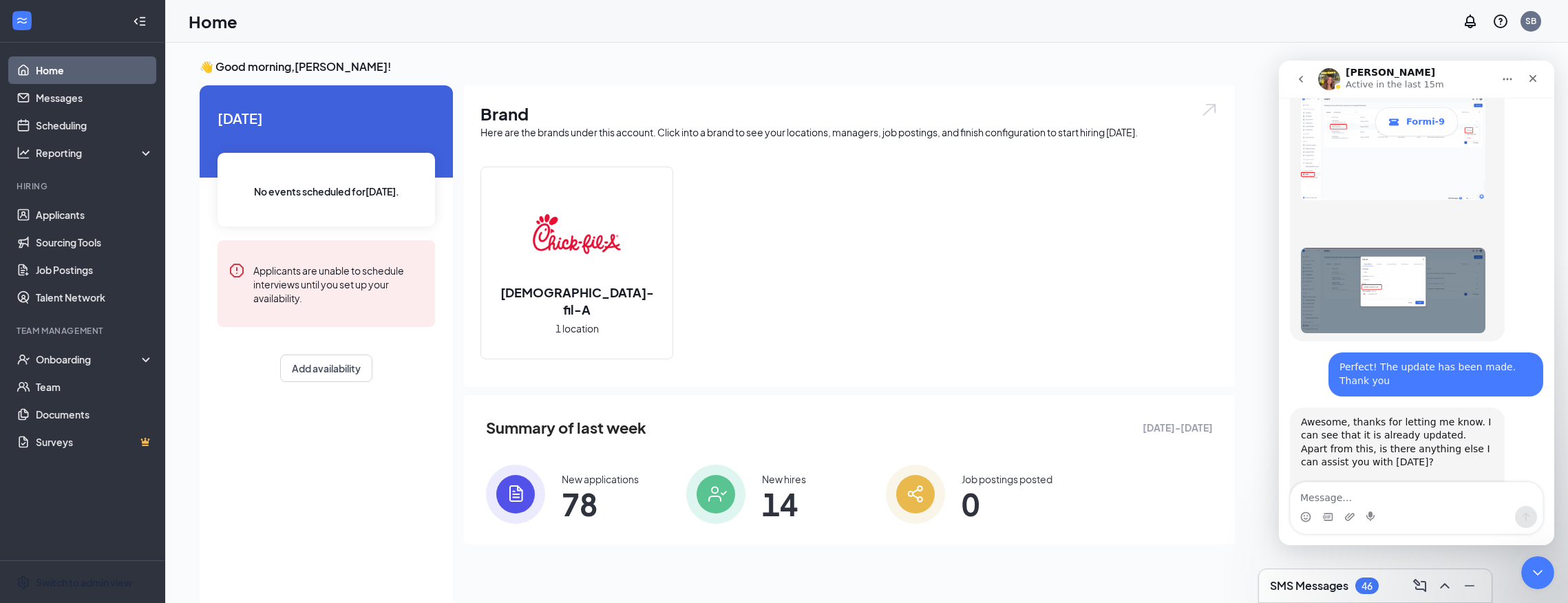
scroll to position [1657, 0]
click at [1301, 70] on button "go back" at bounding box center [1301, 79] width 26 height 26
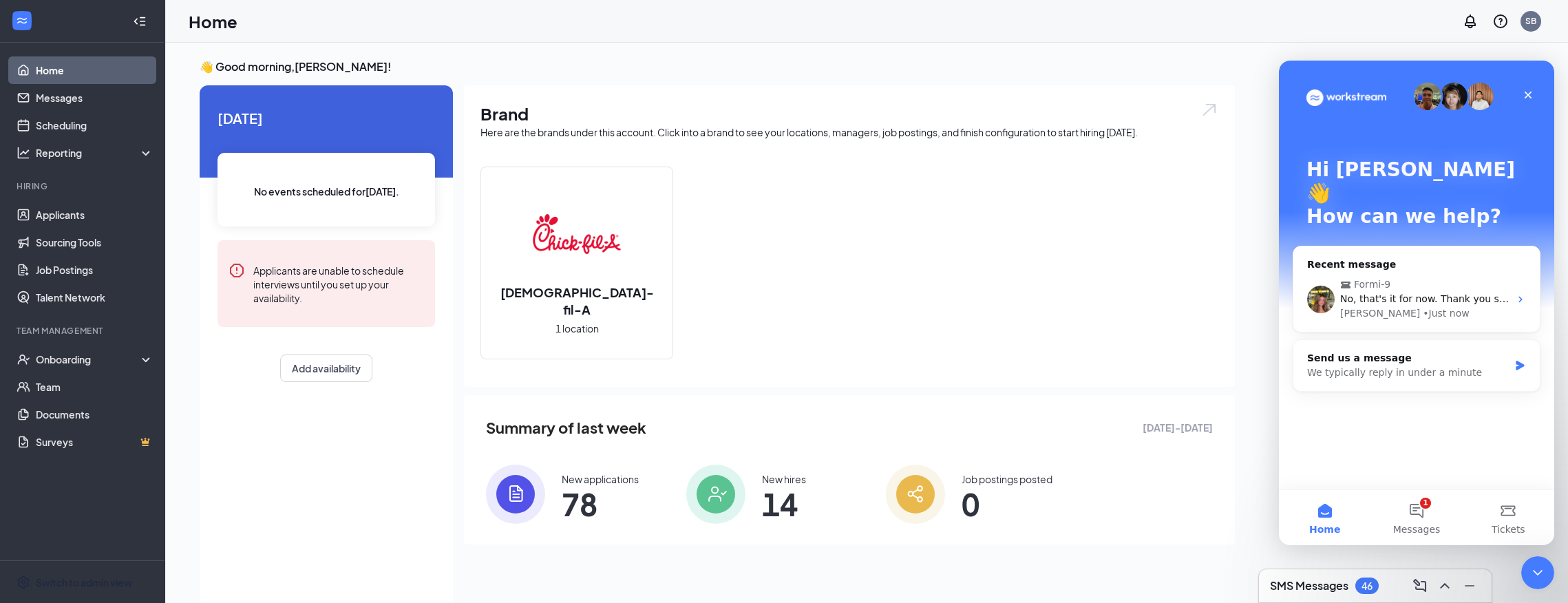
scroll to position [0, 0]
click at [1531, 91] on icon "Close" at bounding box center [1528, 95] width 11 height 11
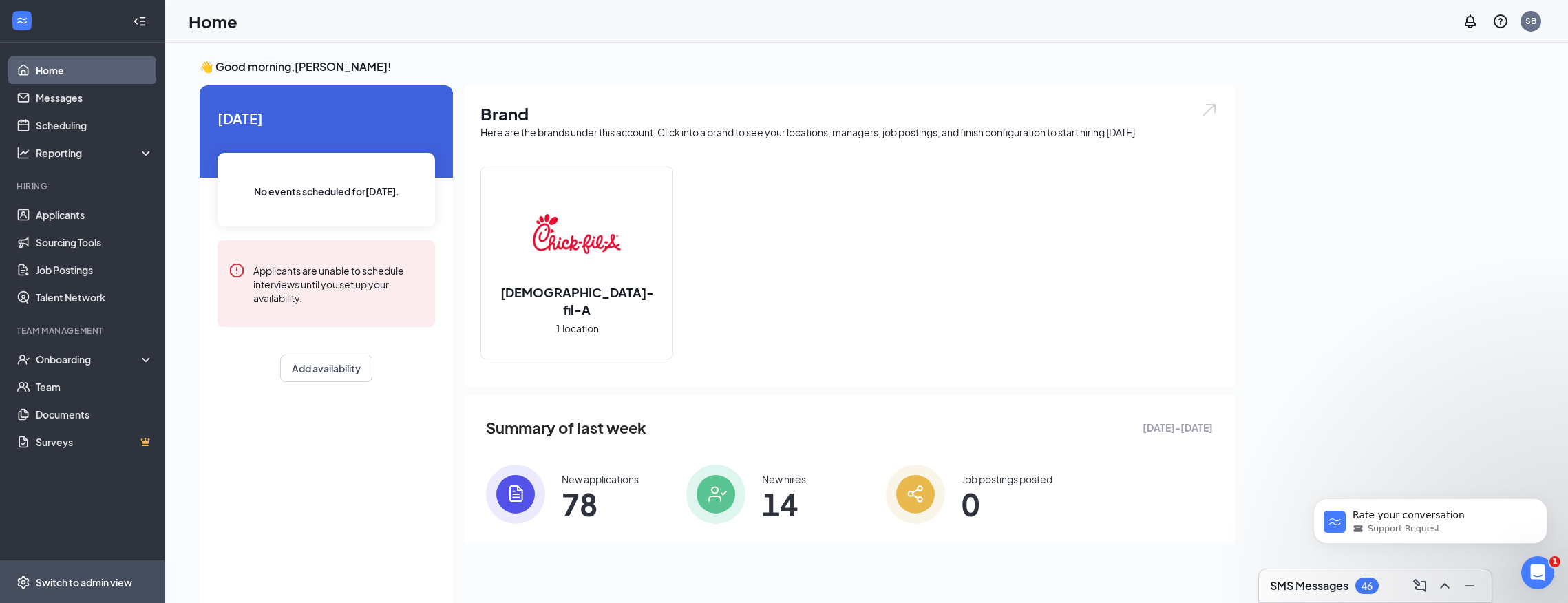
click at [63, 584] on div "Switch to admin view" at bounding box center [83, 582] width 96 height 14
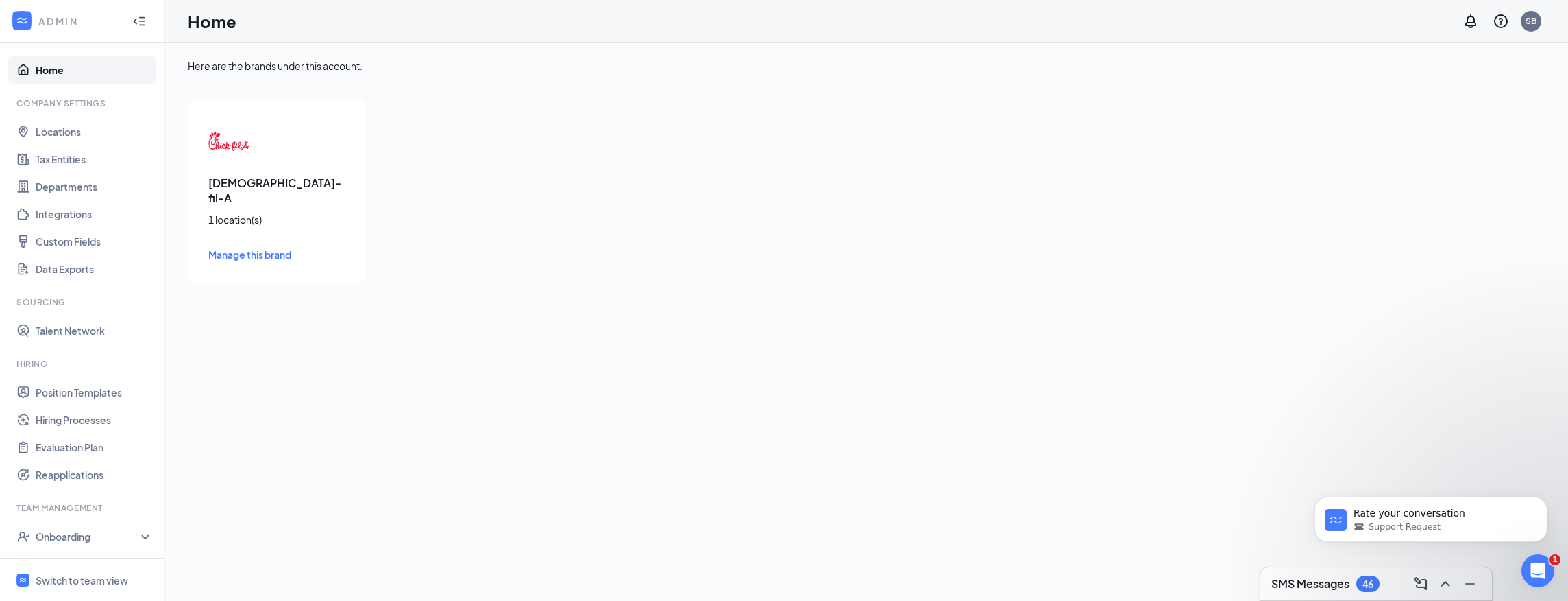
click at [743, 414] on div "Here are the brands under this account. [DEMOGRAPHIC_DATA]-fil-A 1 location(s) …" at bounding box center [866, 321] width 1404 height 559
click at [1542, 566] on icon "Open Intercom Messenger" at bounding box center [1536, 569] width 22 height 23
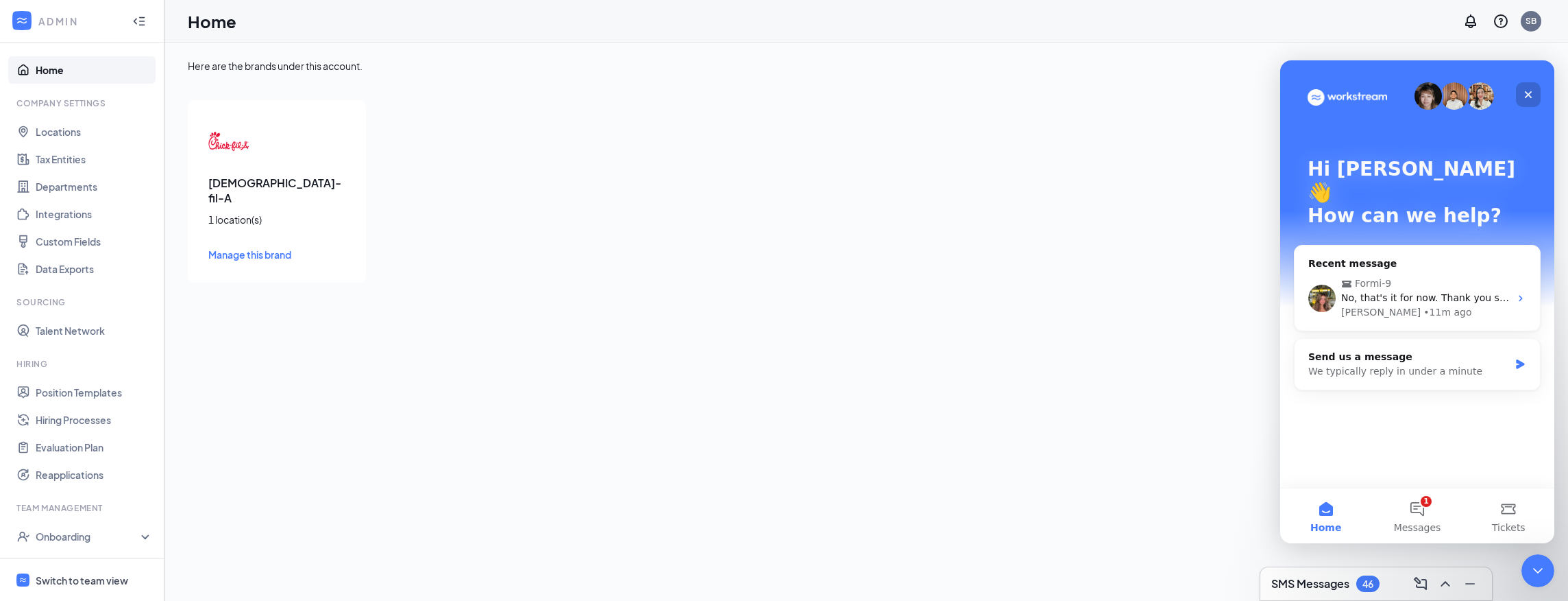
click at [1533, 89] on icon "Close" at bounding box center [1528, 94] width 11 height 11
